Goal: Use online tool/utility: Use online tool/utility

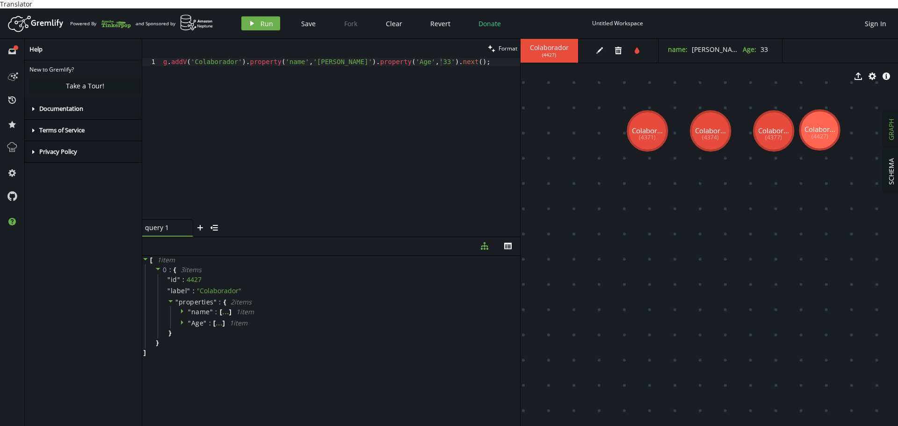
scroll to position [0, 241]
click at [354, 128] on div "g . addV ( 'Colaborador' ) . property ( 'name' , '[PERSON_NAME]' ) . property (…" at bounding box center [340, 146] width 359 height 177
drag, startPoint x: 456, startPoint y: 56, endPoint x: 134, endPoint y: 56, distance: 321.8
click at [134, 56] on div "full-circle inbox history star cog help Help New to Gremlify? Take a Tour! care…" at bounding box center [449, 237] width 898 height 396
click at [306, 112] on div "g . addV ( 'Colaborador' ) . property ( 'name' , '[PERSON_NAME]' ) . property (…" at bounding box center [340, 138] width 359 height 161
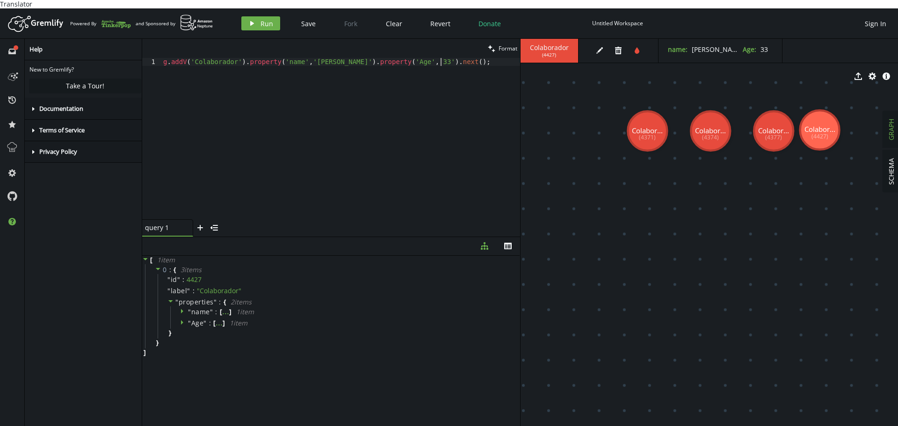
click at [353, 98] on div "g . addV ( 'Colaborador' ) . property ( 'name' , '[PERSON_NAME]' ) . property (…" at bounding box center [340, 146] width 359 height 177
click at [283, 116] on div "g . addV ( 'Colaborador' ) . property ( 'name' , '[PERSON_NAME]' ) . property (…" at bounding box center [340, 146] width 359 height 177
click at [334, 89] on div "g . V ( '4377' ) . property ( 'age' , '[DEMOGRAPHIC_DATA]' )" at bounding box center [340, 138] width 359 height 161
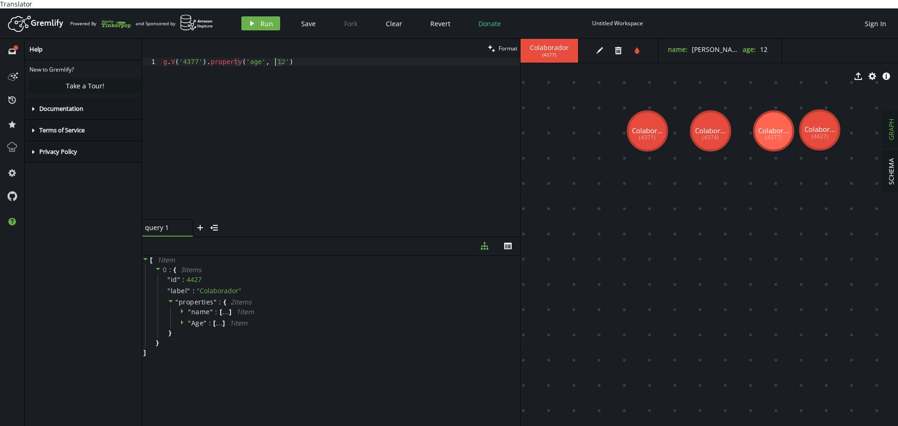
click at [274, 58] on div "g . V ( '4377' ) . property ( 'age' , '[DEMOGRAPHIC_DATA]' )" at bounding box center [340, 146] width 359 height 177
click at [260, 16] on button "play Run" at bounding box center [260, 23] width 39 height 14
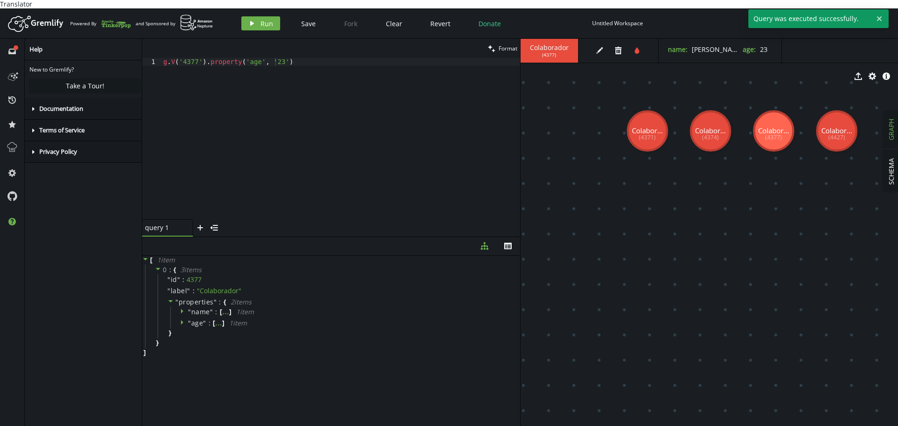
click at [265, 109] on div "g . V ( '4377' ) . property ( 'age' , '[DEMOGRAPHIC_DATA]' )" at bounding box center [340, 146] width 359 height 177
drag, startPoint x: 288, startPoint y: 60, endPoint x: 73, endPoint y: 53, distance: 215.8
click at [73, 53] on div "full-circle inbox history star cog help Help New to Gremlify? Take a Tour! care…" at bounding box center [449, 237] width 898 height 396
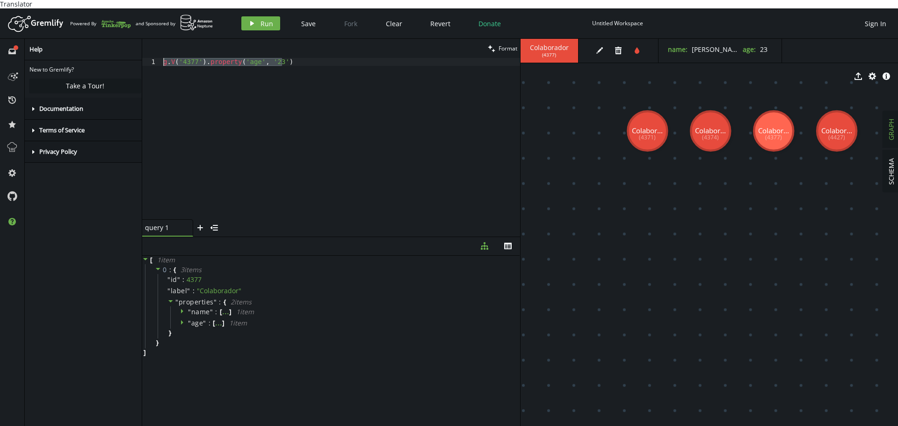
click at [269, 102] on div "g . V ( '4377' ) . property ( 'age' , '[DEMOGRAPHIC_DATA]' )" at bounding box center [340, 138] width 359 height 161
click at [191, 58] on div "g . V ( '4377' ) . property ( 'age' , '[DEMOGRAPHIC_DATA]' )" at bounding box center [340, 146] width 359 height 177
click at [234, 58] on div "g . V ( ) . hasLabel ( 'person' , 'employee' ) . property ( 'age' , '[DEMOGRAPH…" at bounding box center [340, 146] width 359 height 177
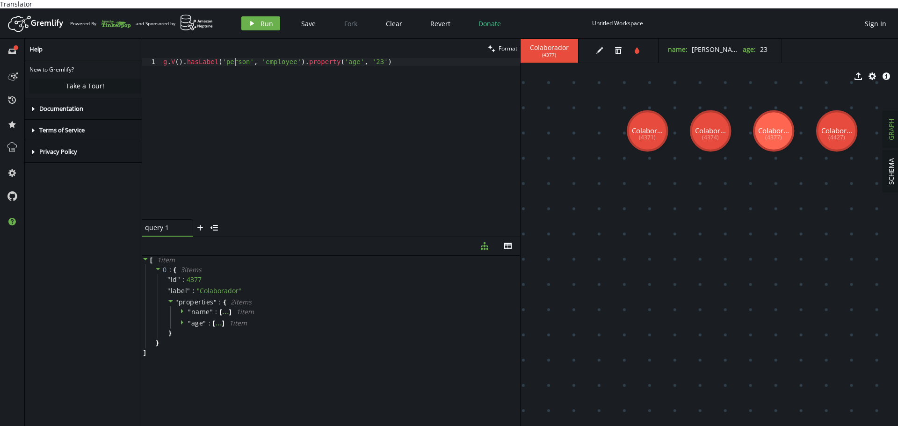
click at [234, 58] on div "g . V ( ) . hasLabel ( 'person' , 'employee' ) . property ( 'age' , '[DEMOGRAPH…" at bounding box center [340, 146] width 359 height 177
click at [277, 58] on div "g . V ( ) . hasLabel ( 'Colaborador' , 'employee' ) . property ( 'age' , '[DEMO…" at bounding box center [340, 146] width 359 height 177
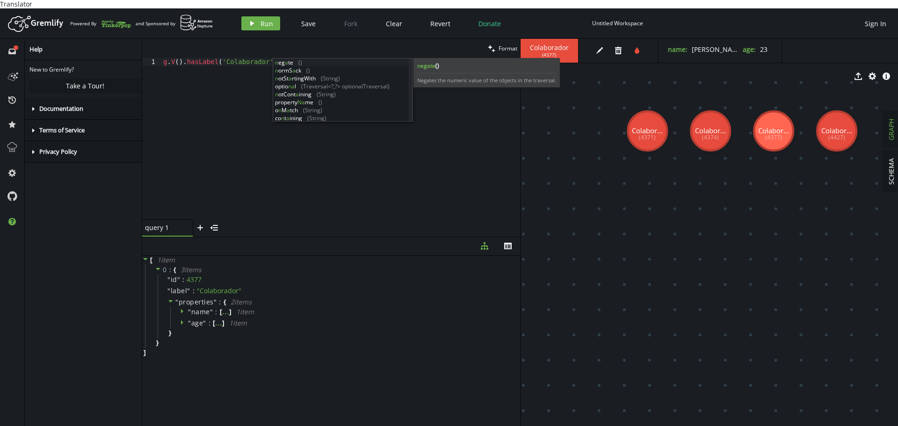
scroll to position [0, 126]
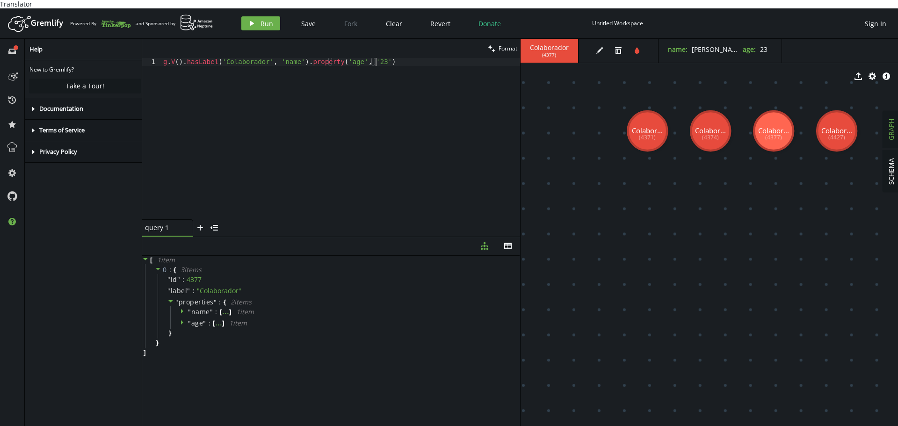
click at [375, 97] on div "g . V ( ) . hasLabel ( 'Colaborador' , 'name' ) . property ( 'age' , '[DEMOGRAP…" at bounding box center [340, 146] width 359 height 177
click at [234, 58] on div "g . V ( ) . hasLabel ( 'Colaborador' , 'name' ) . property ( 'age' , '[DEMOGRAP…" at bounding box center [340, 146] width 359 height 177
click at [235, 58] on div "g . V ( ) . hasLabel ( 'Colaborador' , 'name' ) . property ( 'age' , '[DEMOGRAP…" at bounding box center [340, 146] width 359 height 177
click at [292, 58] on div "g . V ( ) . hasLabel ( 'Colaborador' , 'name' ) . property ( 'age' , '[DEMOGRAP…" at bounding box center [340, 146] width 359 height 177
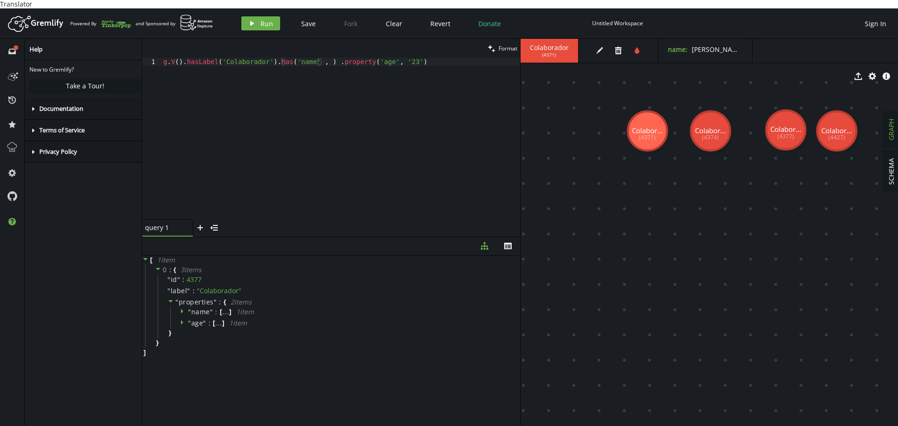
drag, startPoint x: 787, startPoint y: 123, endPoint x: 781, endPoint y: 124, distance: 6.2
click at [316, 58] on div "g . V ( ) . hasLabel ( 'Colaborador' ) . has ( 'name' , ) . property ( 'age' , …" at bounding box center [340, 146] width 359 height 177
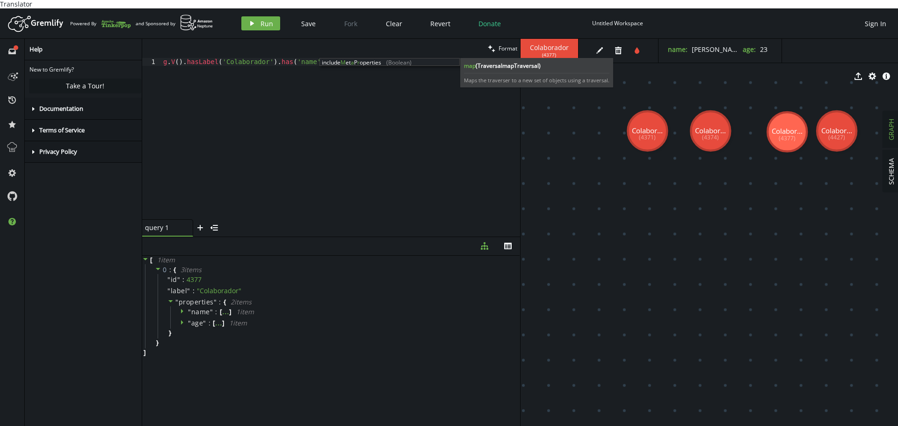
scroll to position [0, 176]
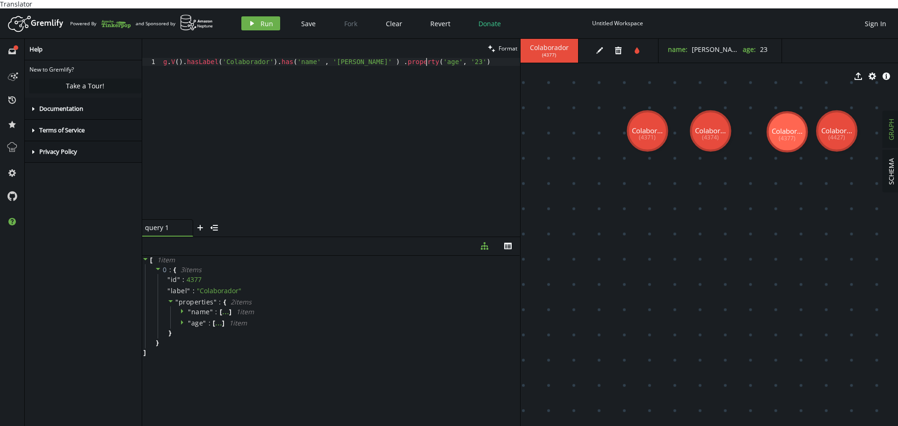
click at [426, 58] on div "g . V ( ) . hasLabel ( 'Colaborador' ) . has ( 'name' , [GEOGRAPHIC_DATA][PERSO…" at bounding box center [340, 146] width 359 height 177
click at [444, 58] on div "g . V ( ) . hasLabel ( 'Colaborador' ) . has ( 'name' , [GEOGRAPHIC_DATA][PERSO…" at bounding box center [340, 146] width 359 height 177
click at [262, 19] on span "Run" at bounding box center [267, 23] width 13 height 9
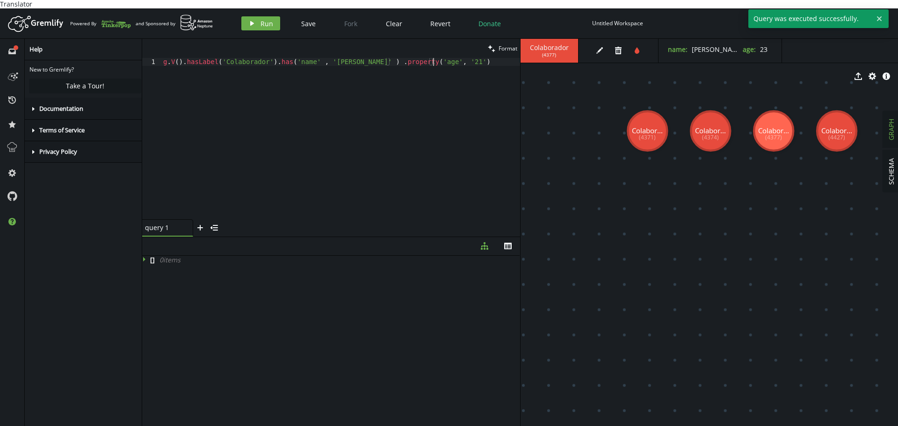
click at [418, 109] on div "g . V ( ) . hasLabel ( 'Colaborador' ) . has ( 'name' , [GEOGRAPHIC_DATA][PERSO…" at bounding box center [340, 146] width 359 height 177
click at [444, 59] on div "g . V ( ) . hasLabel ( 'Colaborador' ) . has ( 'name' , [GEOGRAPHIC_DATA][PERSO…" at bounding box center [340, 146] width 359 height 177
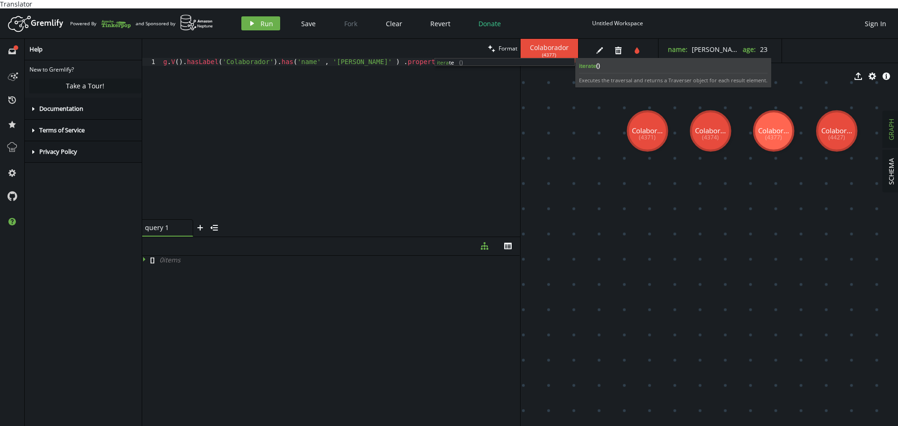
scroll to position [0, 291]
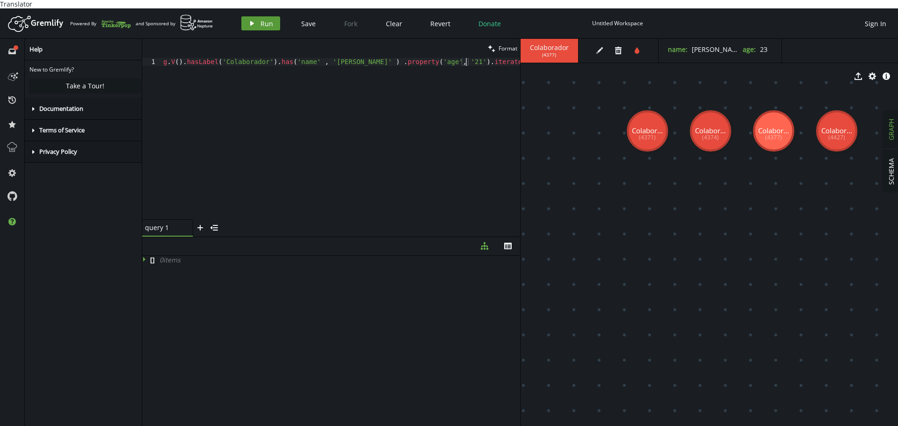
click at [266, 16] on button "play Run" at bounding box center [260, 23] width 39 height 14
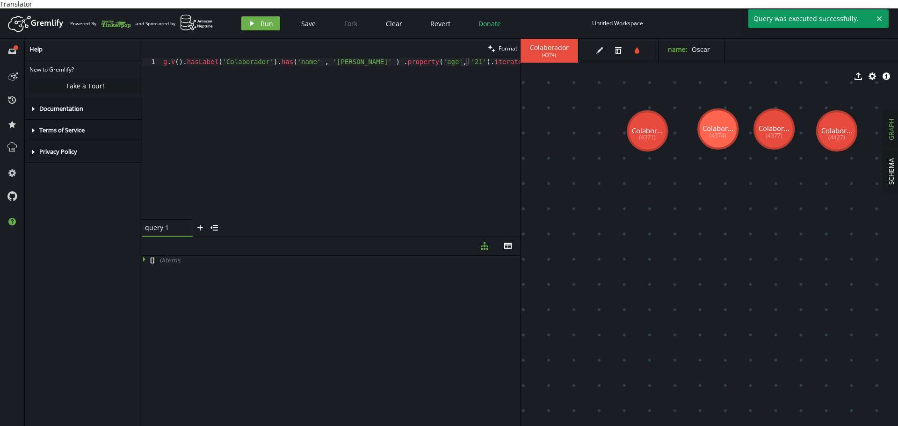
click at [341, 92] on div "g . V ( ) . hasLabel ( 'Colaborador' ) . has ( 'name' , [GEOGRAPHIC_DATA][PERSO…" at bounding box center [340, 146] width 359 height 177
click at [356, 123] on div "g . V ( ) . hasLabel ( 'Colaborador' ) . has ( 'name' , [GEOGRAPHIC_DATA][PERSO…" at bounding box center [340, 146] width 359 height 177
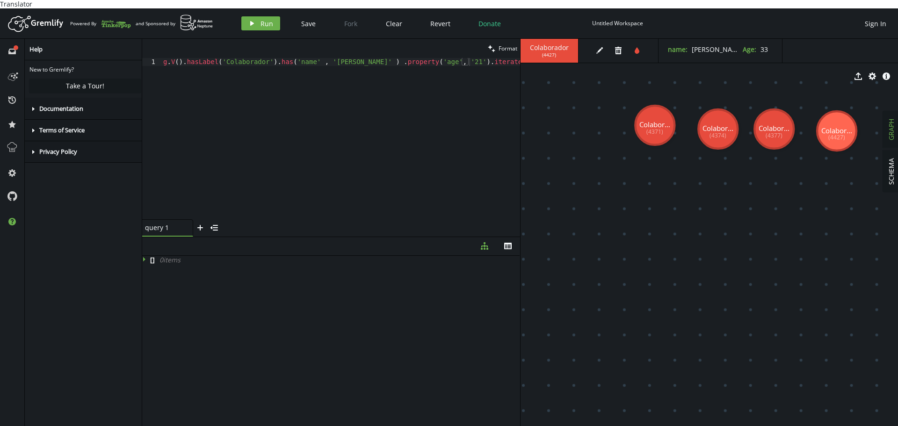
drag, startPoint x: 340, startPoint y: 54, endPoint x: 352, endPoint y: 83, distance: 31.6
click at [340, 58] on div "g . V ( ) . hasLabel ( 'Colaborador' ) . has ( 'name' , [GEOGRAPHIC_DATA][PERSO…" at bounding box center [340, 146] width 359 height 177
drag, startPoint x: 441, startPoint y: 52, endPoint x: 488, endPoint y: 58, distance: 47.2
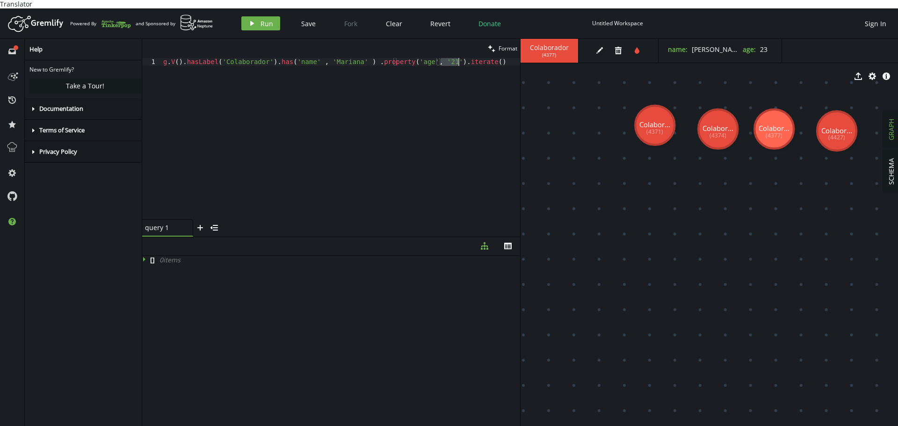
click at [488, 58] on div "g . V ( ) . hasLabel ( 'Colaborador' ) . has ( 'name' , [GEOGRAPHIC_DATA][PERSO…" at bounding box center [340, 146] width 359 height 177
type textarea "g.V().hasLabel('Colaborador').has('name' , '[PERSON_NAME]' ) .property('age', '…"
click at [251, 21] on icon "button" at bounding box center [252, 23] width 4 height 5
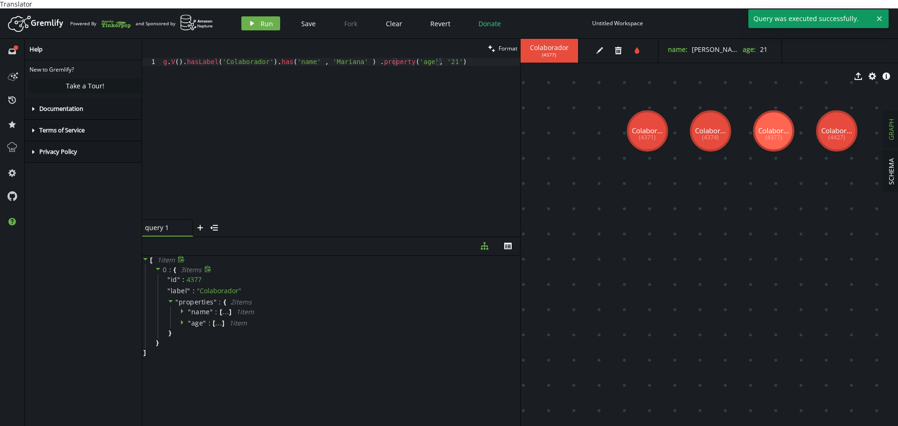
click at [348, 334] on div "0 : { 3 item s " id " : 4377 " label " : " Colaborador " " properties " : { 2 i…" at bounding box center [332, 306] width 375 height 84
drag, startPoint x: 482, startPoint y: 54, endPoint x: 132, endPoint y: 53, distance: 349.4
click at [132, 53] on div "full-circle inbox history star cog help Help New to Gremlify? Take a Tour! care…" at bounding box center [449, 237] width 898 height 396
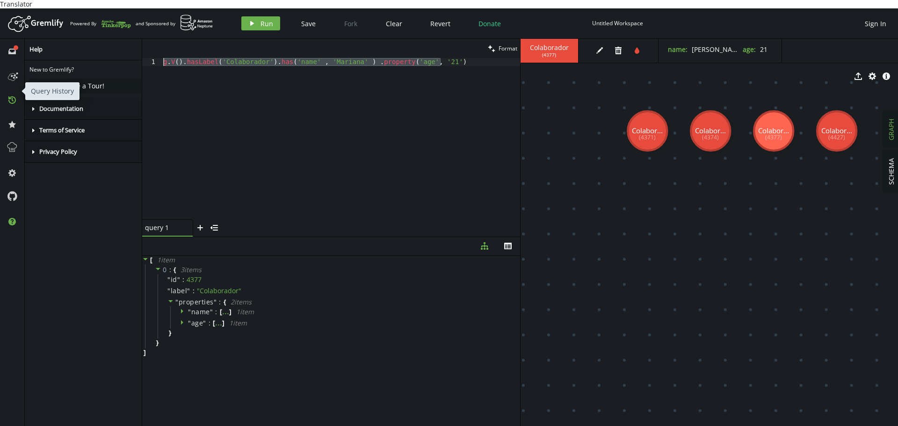
click at [11, 96] on icon "history" at bounding box center [11, 99] width 7 height 7
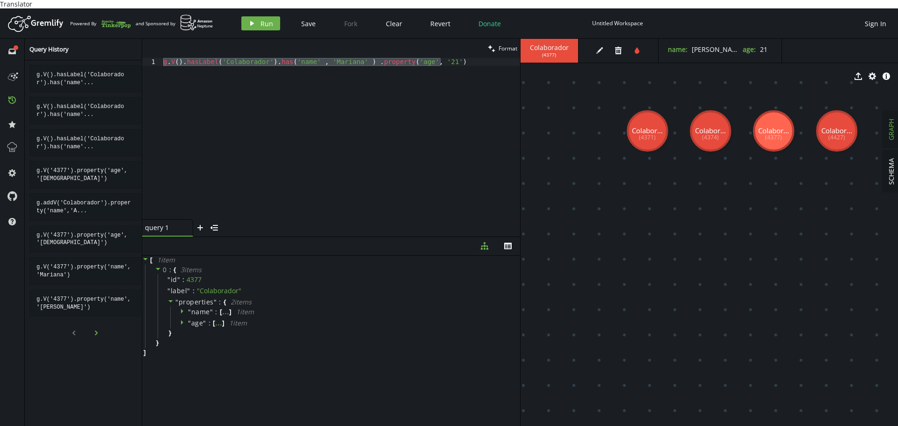
click at [89, 330] on button "chevron-right" at bounding box center [96, 333] width 14 height 14
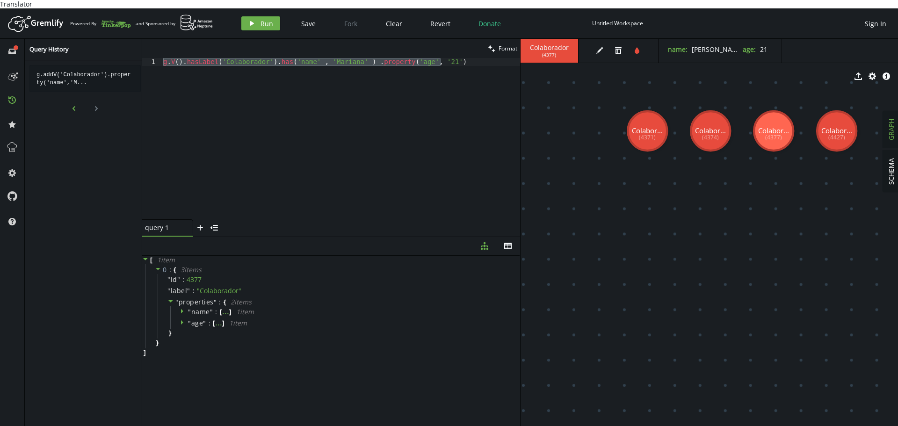
click at [70, 105] on icon "chevron-left" at bounding box center [73, 108] width 7 height 7
